Goal: Information Seeking & Learning: Find specific fact

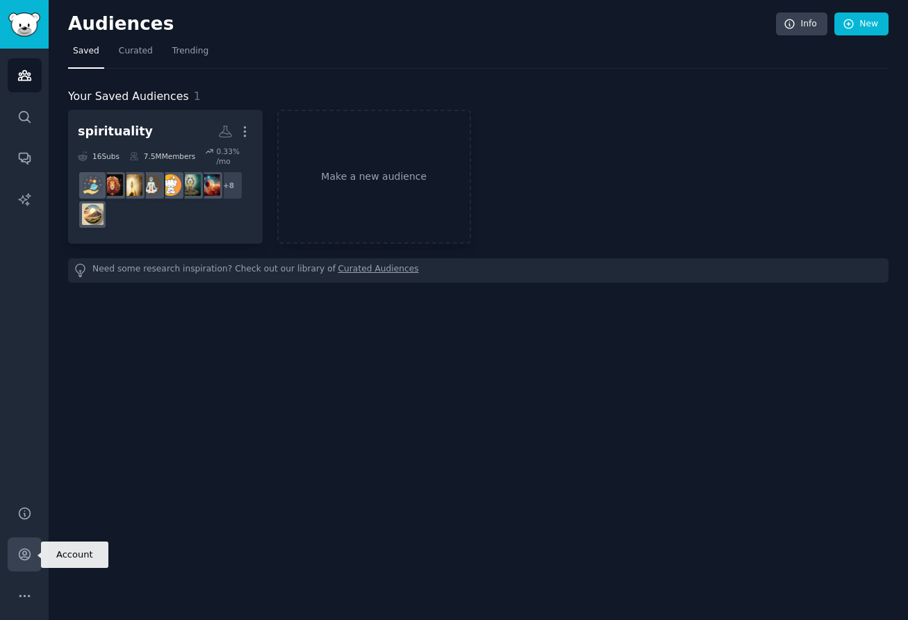
click at [26, 545] on link "Account" at bounding box center [25, 554] width 34 height 34
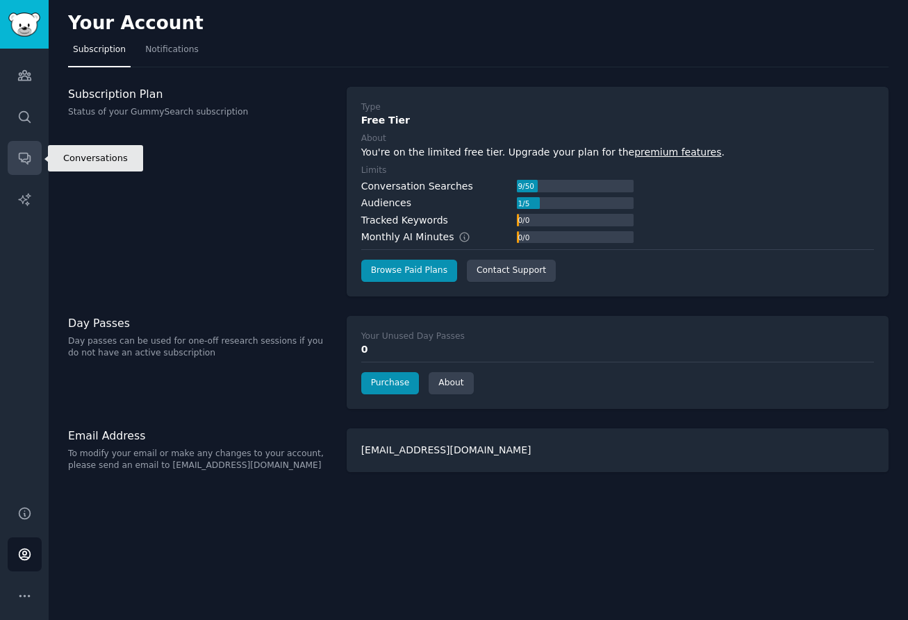
click at [26, 156] on icon "Sidebar" at bounding box center [24, 158] width 11 height 11
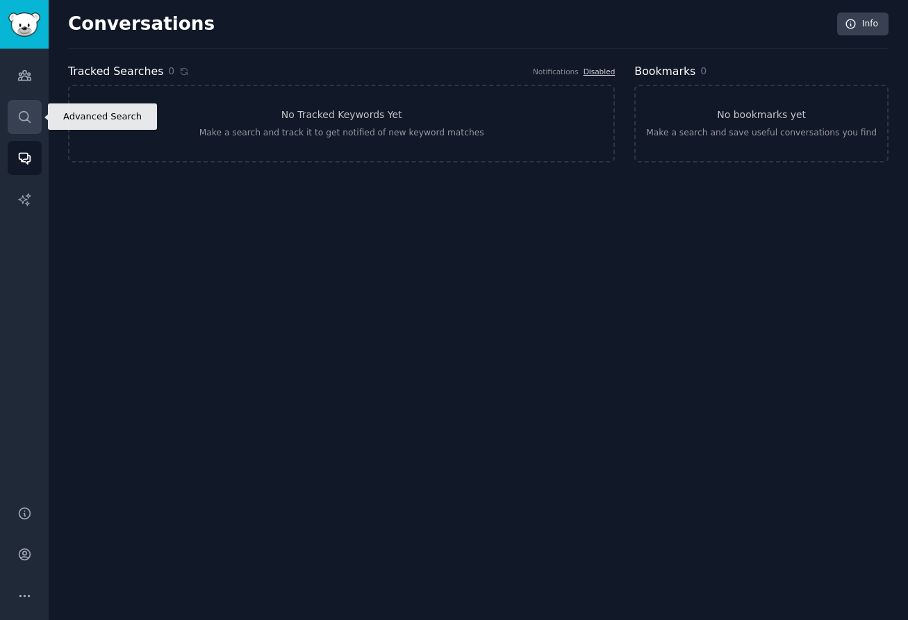
click at [35, 119] on link "Search" at bounding box center [25, 117] width 34 height 34
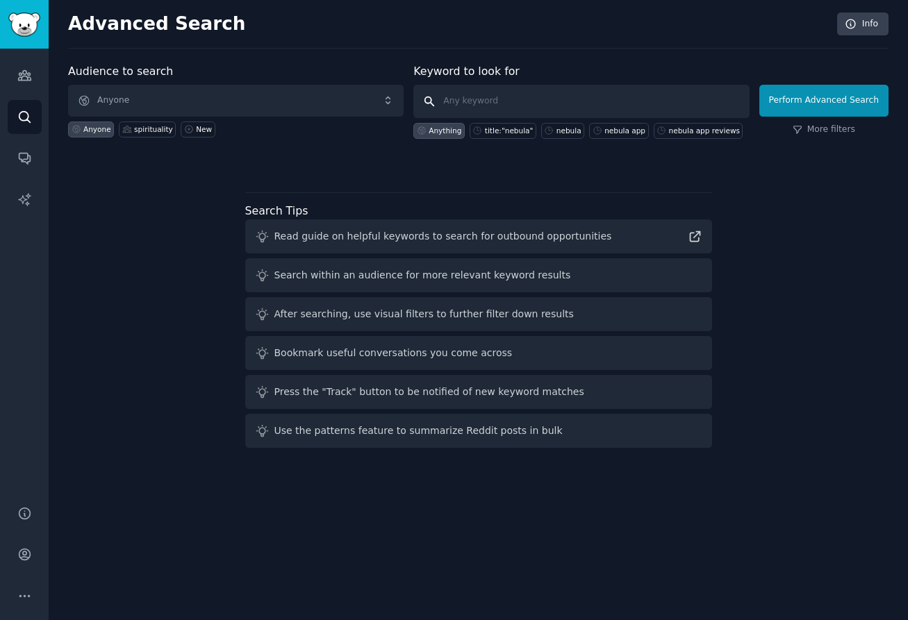
click at [583, 106] on input "text" at bounding box center [580, 101] width 335 height 33
click at [517, 133] on div "title:"nebula"" at bounding box center [509, 131] width 49 height 10
type input "title:"nebula""
click at [782, 102] on button "Perform Advanced Search" at bounding box center [823, 101] width 129 height 32
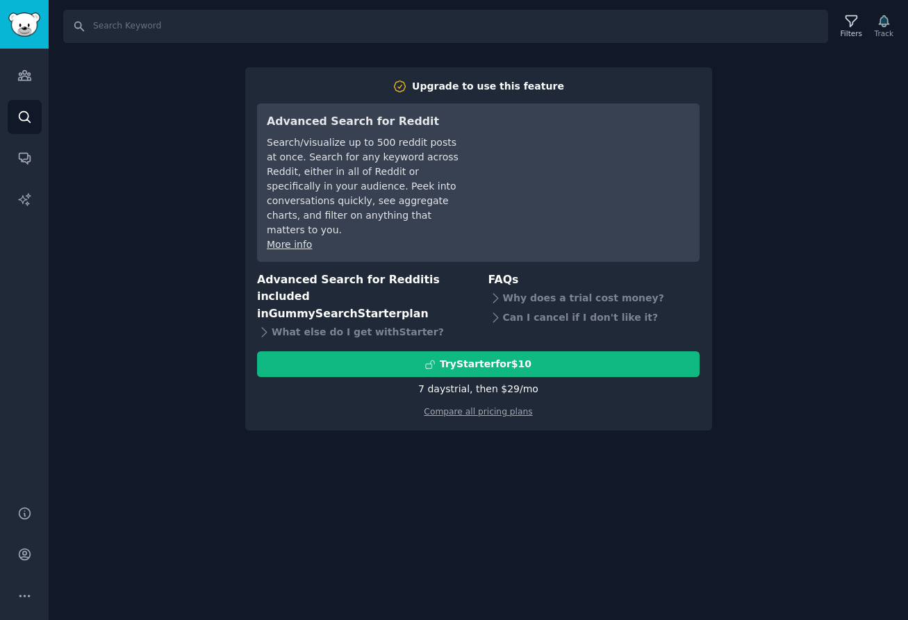
click at [877, 18] on div "Filters Track" at bounding box center [865, 26] width 65 height 29
click at [26, 79] on icon "Sidebar" at bounding box center [24, 76] width 12 height 10
